Goal: Information Seeking & Learning: Learn about a topic

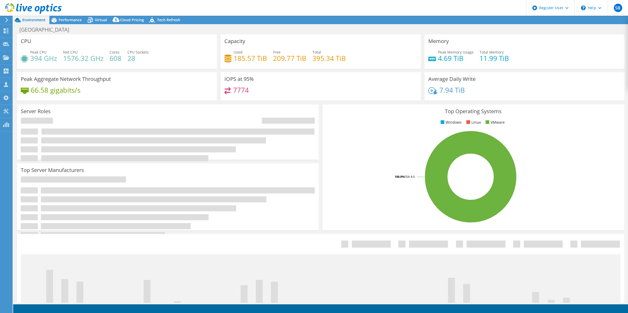
select select "USEast"
select select "USD"
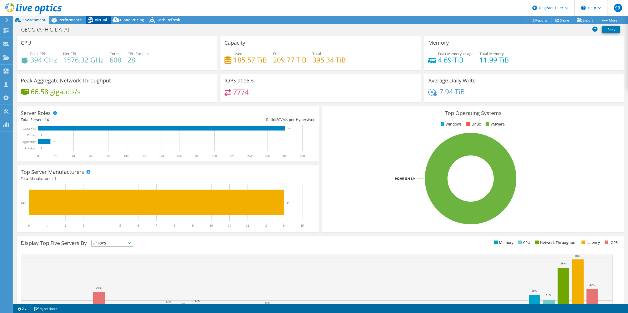
click at [100, 19] on span "Virtual" at bounding box center [101, 19] width 12 height 5
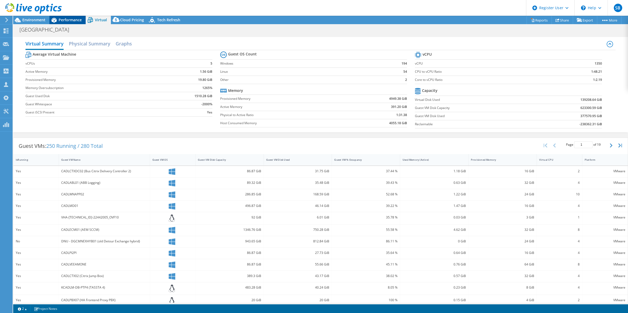
click at [67, 21] on span "Performance" at bounding box center [70, 19] width 23 height 5
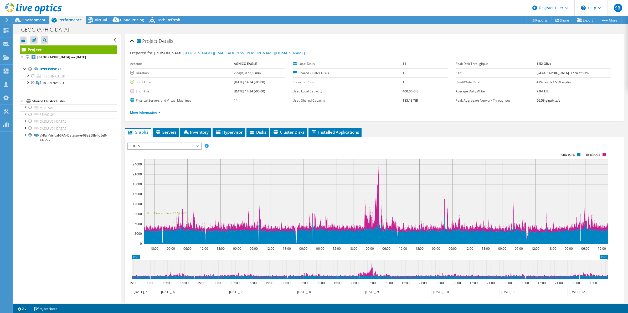
click at [159, 111] on link "More Information" at bounding box center [145, 112] width 31 height 4
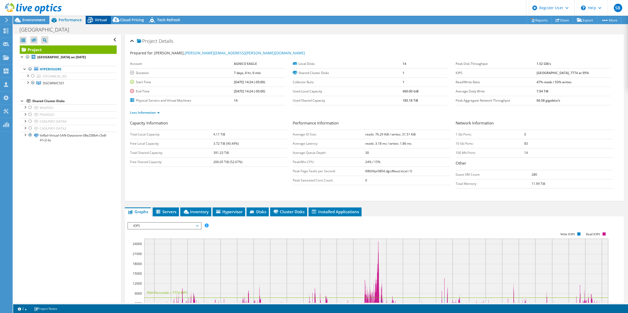
click at [102, 20] on span "Virtual" at bounding box center [101, 19] width 12 height 5
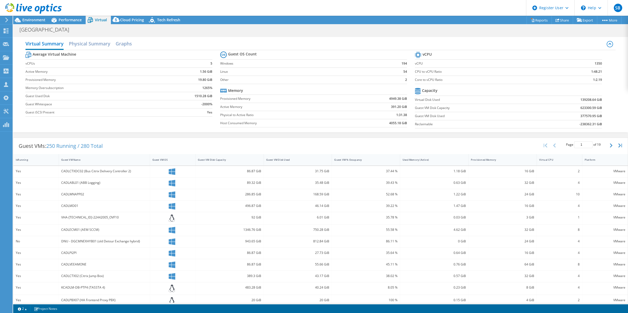
click at [72, 15] on header "SB Dell User [PERSON_NAME] [PERSON_NAME][EMAIL_ADDRESS][PERSON_NAME][DOMAIN_NAM…" at bounding box center [314, 8] width 628 height 16
click at [71, 18] on span "Performance" at bounding box center [70, 19] width 23 height 5
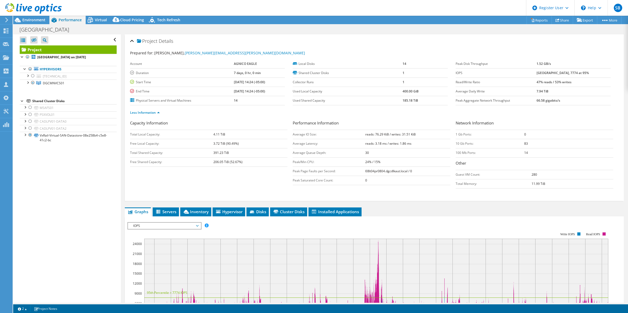
click at [42, 17] on div at bounding box center [31, 9] width 62 height 18
click at [41, 20] on span "Environment" at bounding box center [33, 19] width 23 height 5
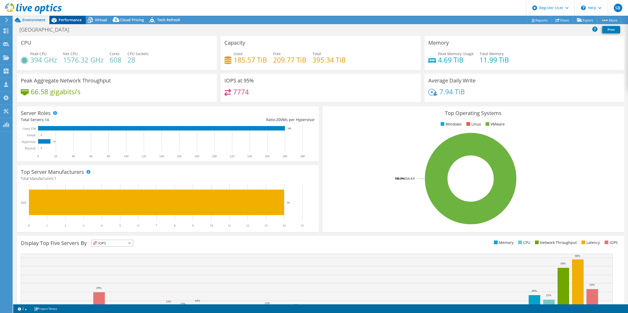
click at [77, 19] on span "Performance" at bounding box center [70, 19] width 23 height 5
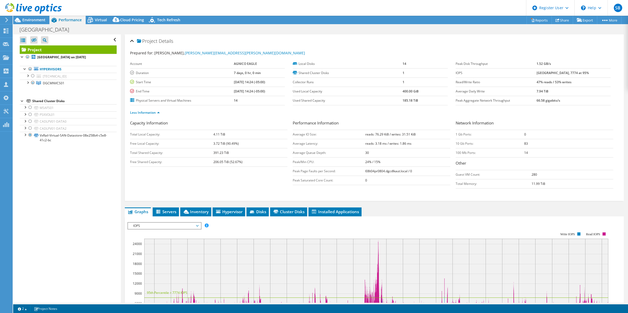
click at [199, 225] on span "IOPS" at bounding box center [164, 226] width 73 height 6
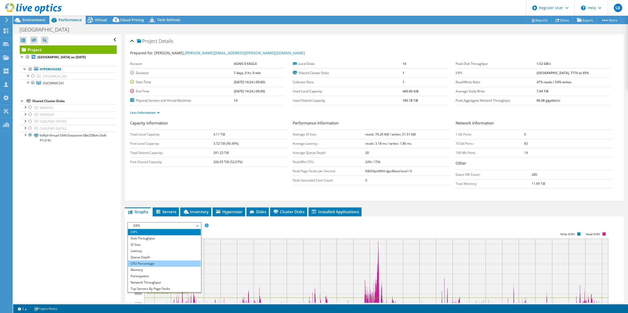
click at [156, 264] on li "CPU Percentage" at bounding box center [164, 264] width 73 height 6
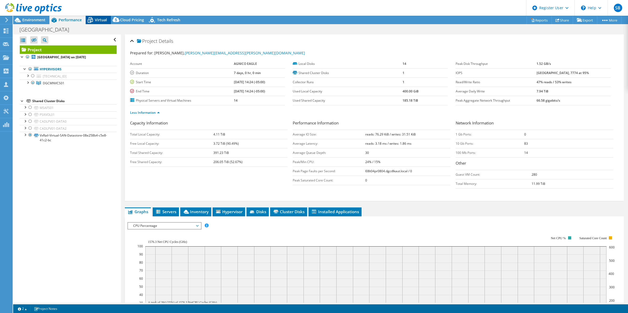
click at [100, 20] on span "Virtual" at bounding box center [101, 19] width 12 height 5
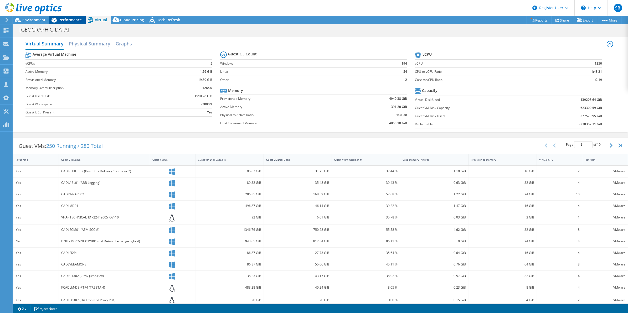
click at [66, 20] on span "Performance" at bounding box center [70, 19] width 23 height 5
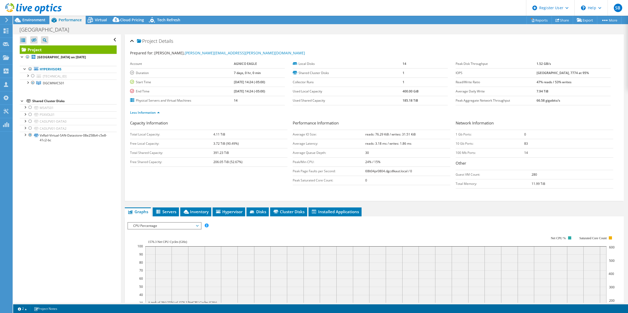
click at [197, 227] on span "CPU Percentage" at bounding box center [165, 226] width 68 height 6
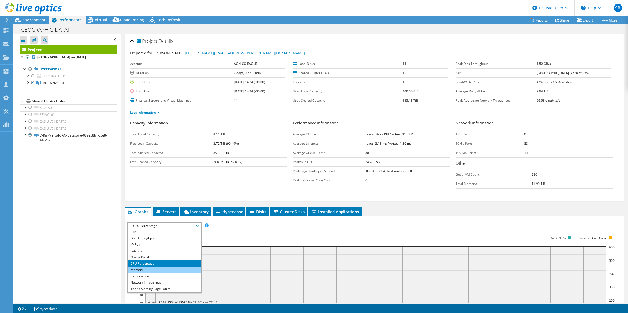
click at [153, 271] on li "Memory" at bounding box center [164, 270] width 73 height 6
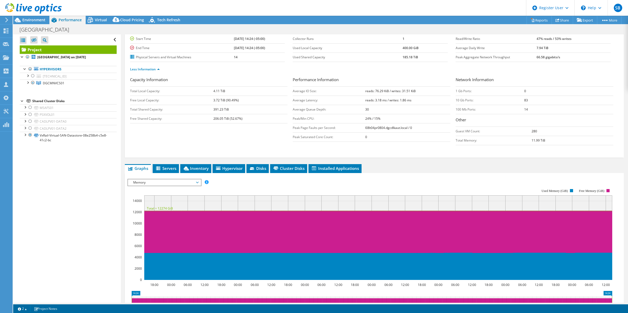
scroll to position [44, 0]
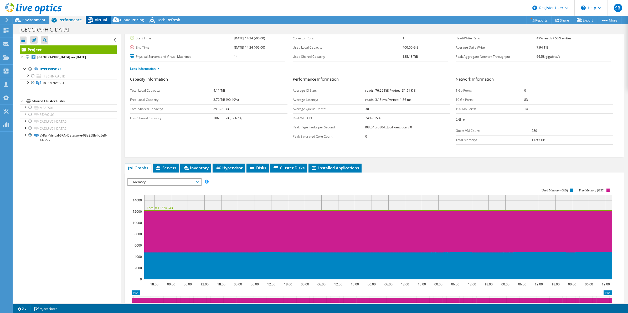
click at [103, 20] on span "Virtual" at bounding box center [101, 19] width 12 height 5
